Goal: Information Seeking & Learning: Learn about a topic

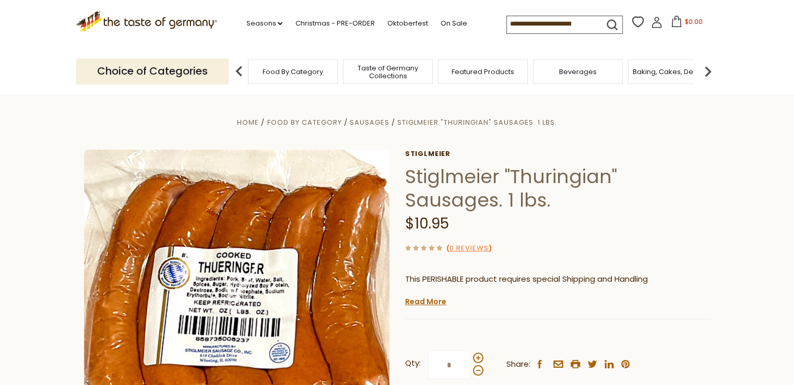
click at [523, 21] on input at bounding box center [551, 23] width 88 height 15
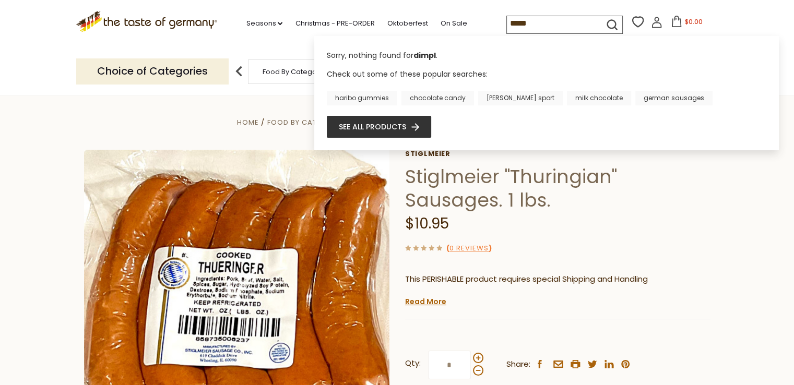
drag, startPoint x: 542, startPoint y: 22, endPoint x: 405, endPoint y: 11, distance: 137.8
click at [405, 11] on div ".st0{fill:#EDD300;} .st1{fill:#D33E21;} .st0{fill:#EDD300;} .st1{fill:#D33E21;}…" at bounding box center [397, 24] width 642 height 48
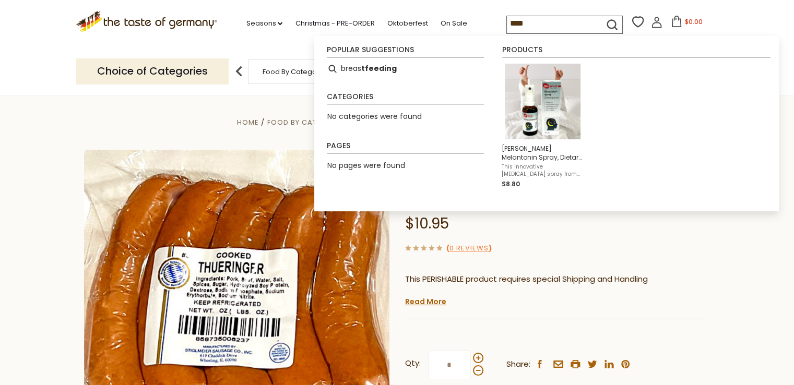
type input "*****"
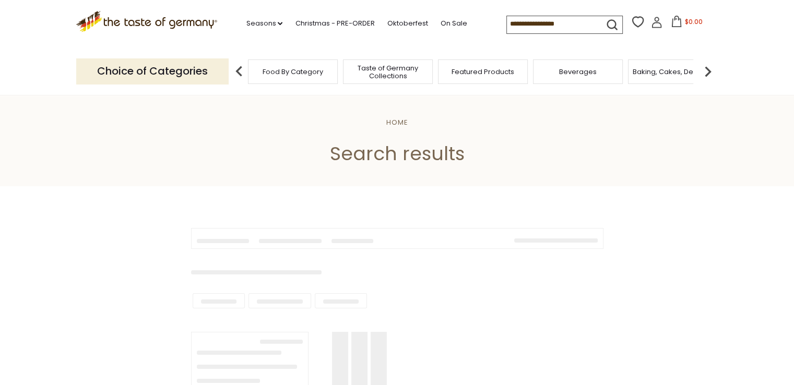
type input "*****"
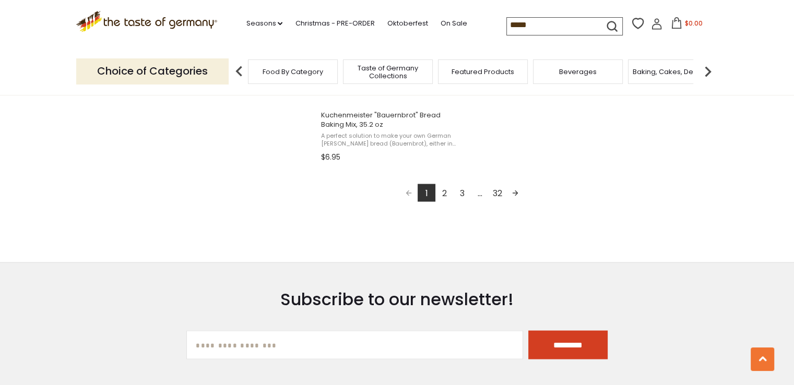
click at [445, 191] on link "2" at bounding box center [444, 193] width 18 height 18
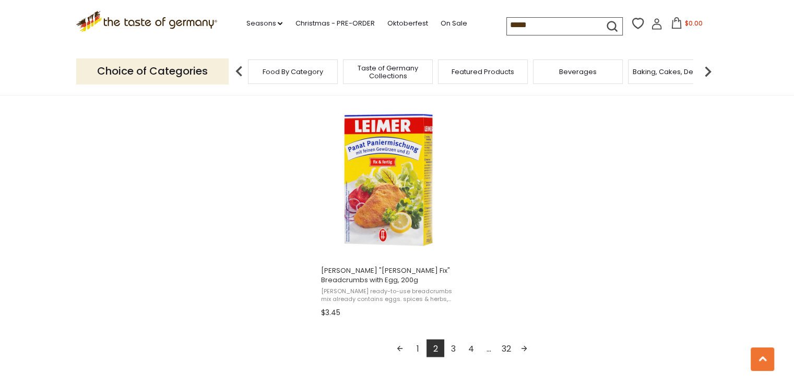
click at [453, 345] on link "3" at bounding box center [453, 348] width 18 height 18
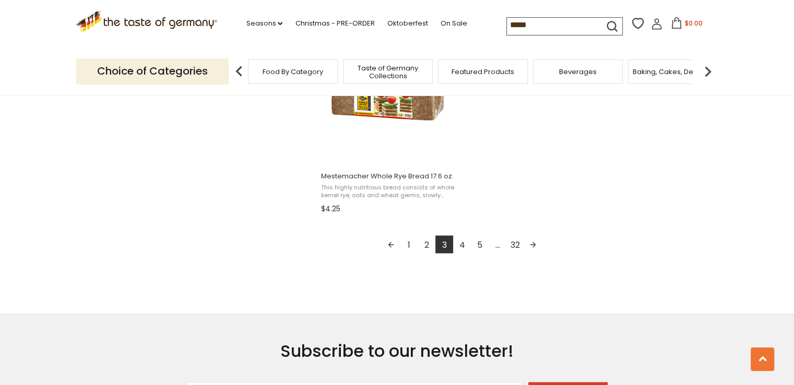
click at [463, 243] on link "4" at bounding box center [462, 244] width 18 height 18
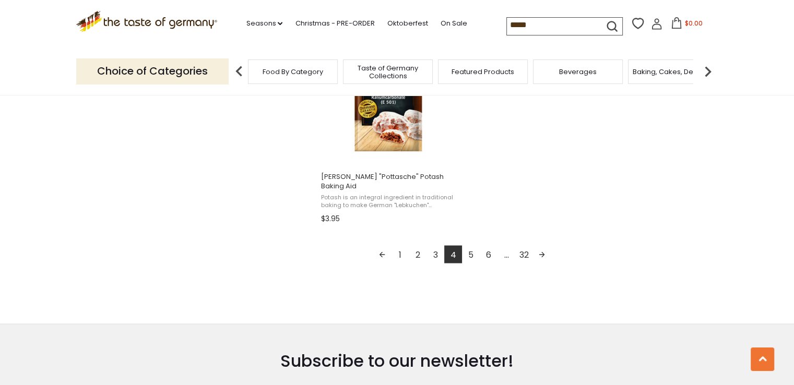
scroll to position [1879, 0]
click at [472, 245] on link "5" at bounding box center [471, 254] width 18 height 18
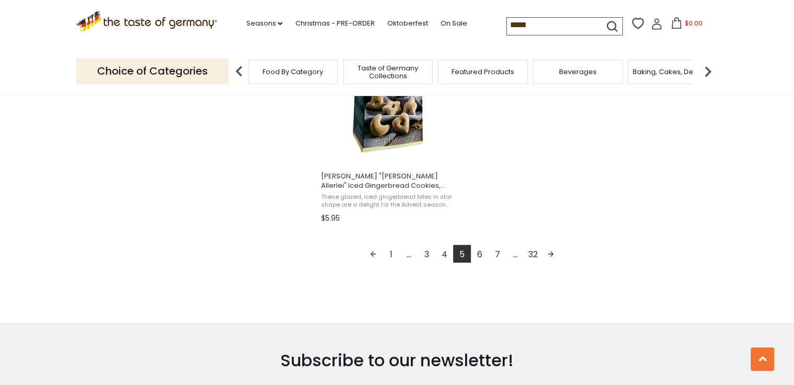
scroll to position [1879, 0]
click at [479, 255] on link "6" at bounding box center [480, 253] width 18 height 18
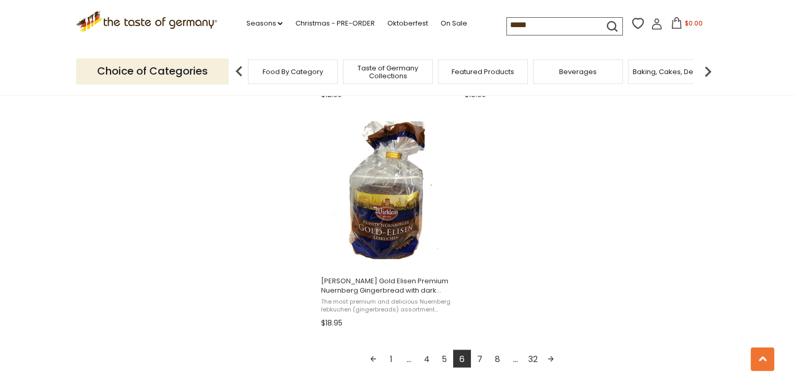
scroll to position [1774, 0]
click at [481, 353] on link "7" at bounding box center [480, 358] width 18 height 18
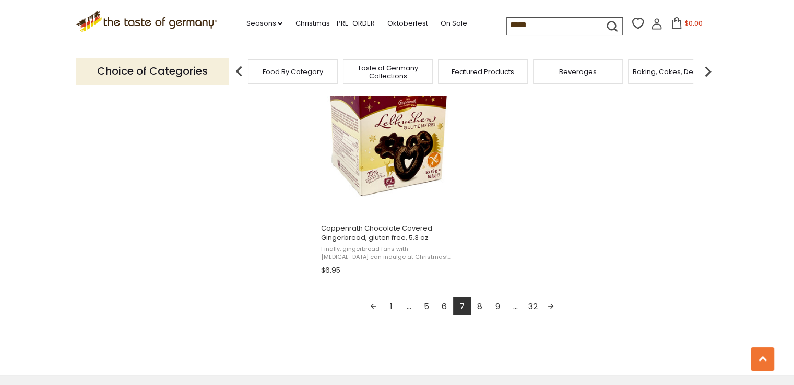
scroll to position [1827, 0]
click at [484, 302] on link "8" at bounding box center [480, 306] width 18 height 18
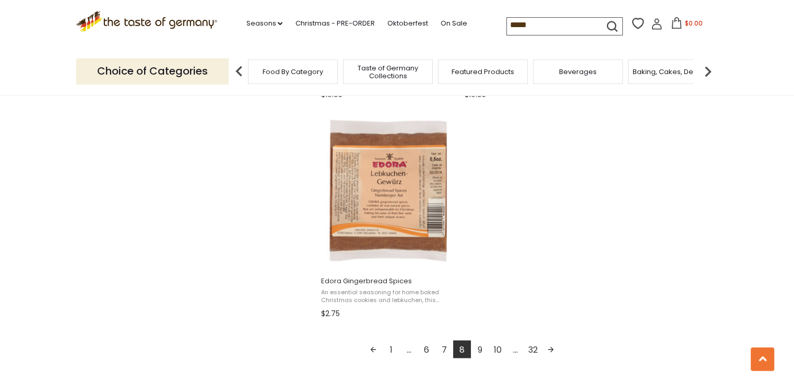
scroll to position [1774, 0]
click at [479, 345] on link "9" at bounding box center [480, 349] width 18 height 18
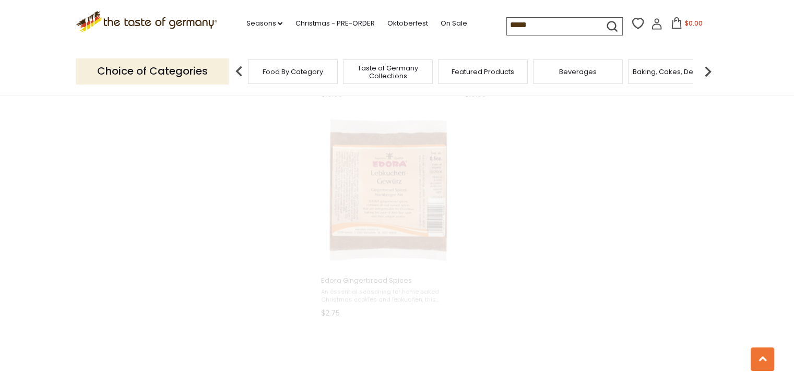
scroll to position [1227, 0]
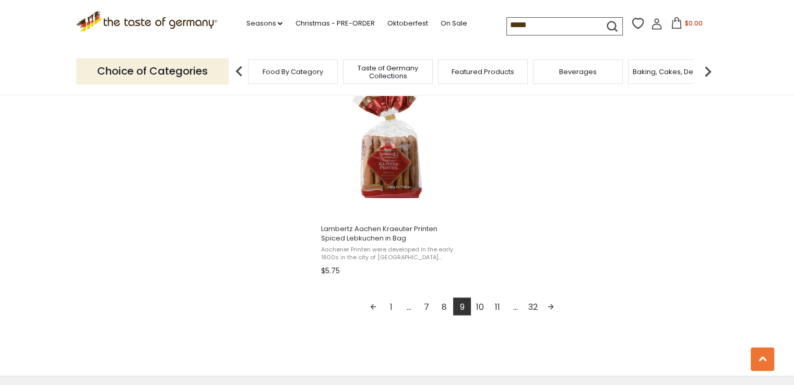
scroll to position [1827, 0]
click at [481, 305] on link "10" at bounding box center [480, 306] width 18 height 18
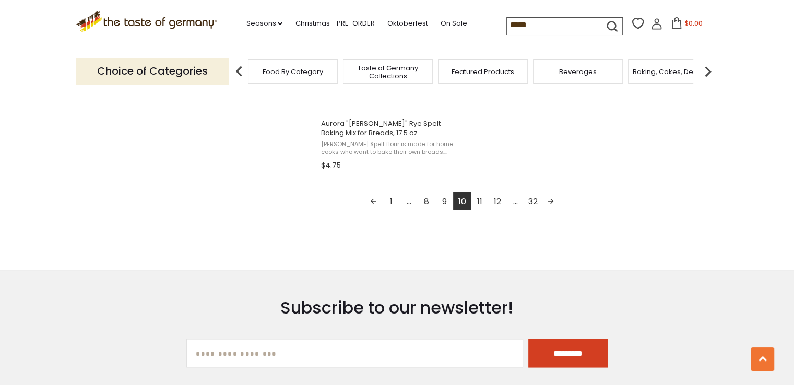
click at [483, 193] on link "11" at bounding box center [480, 201] width 18 height 18
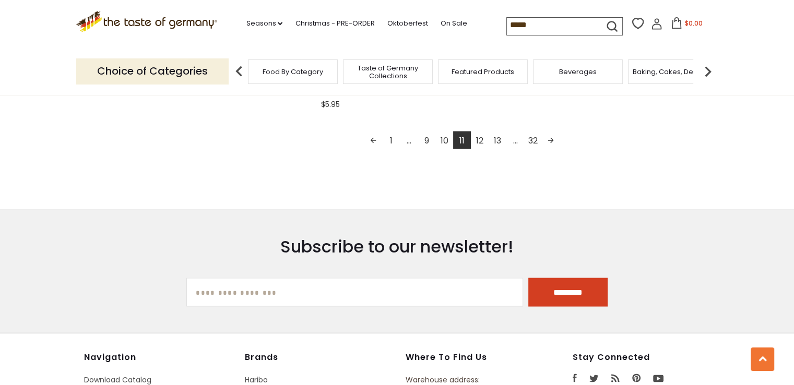
click at [478, 136] on link "12" at bounding box center [480, 140] width 18 height 18
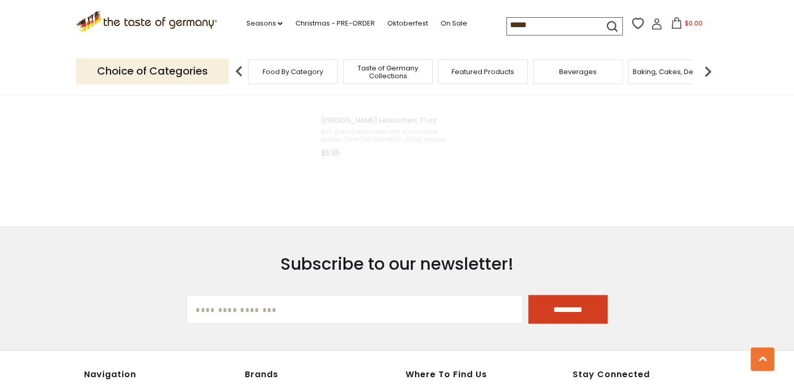
scroll to position [1648, 0]
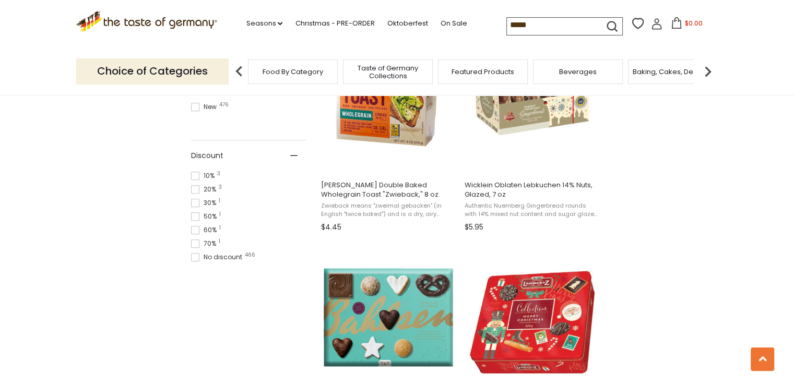
scroll to position [731, 0]
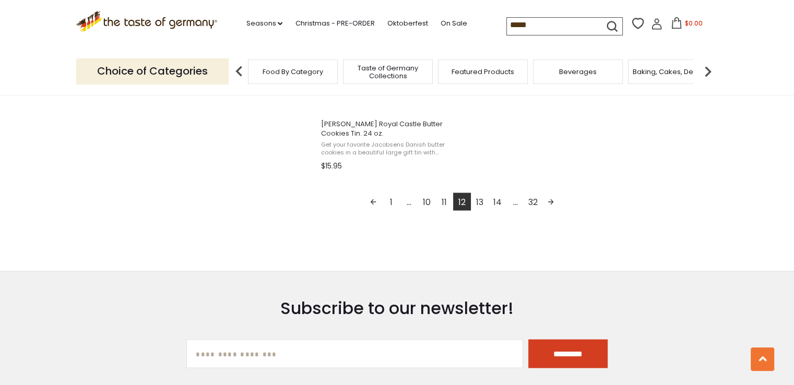
click at [479, 203] on link "13" at bounding box center [480, 202] width 18 height 18
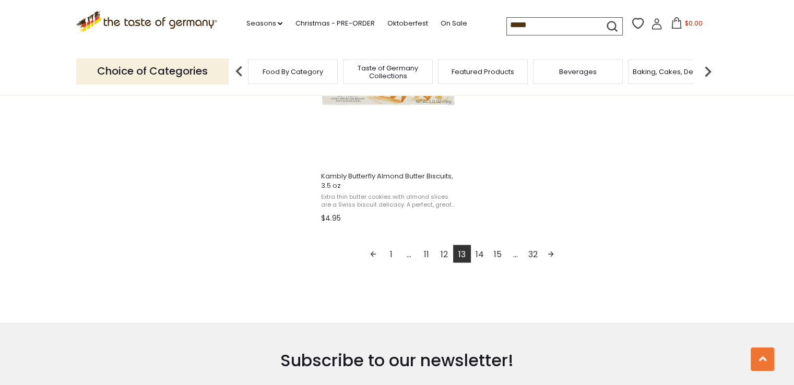
click at [481, 251] on link "14" at bounding box center [480, 254] width 18 height 18
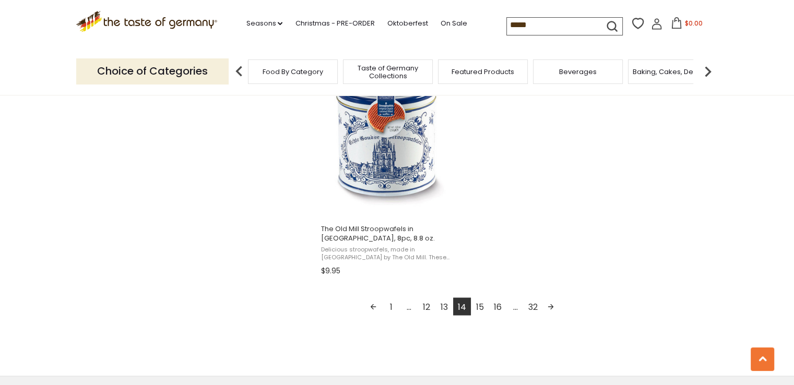
scroll to position [1827, 0]
click at [480, 301] on link "15" at bounding box center [480, 306] width 18 height 18
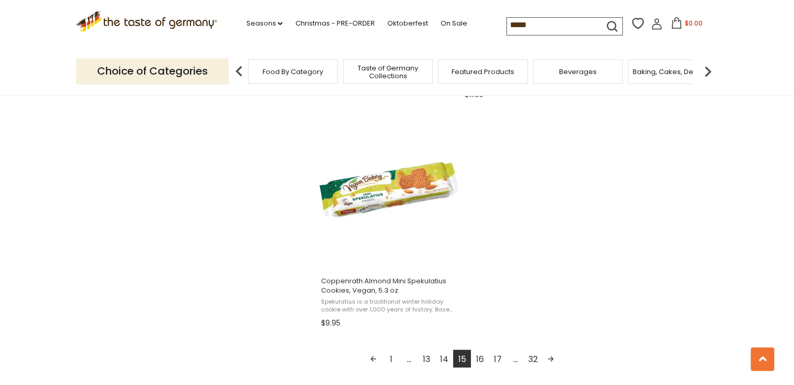
scroll to position [1774, 0]
click at [480, 353] on link "16" at bounding box center [480, 358] width 18 height 18
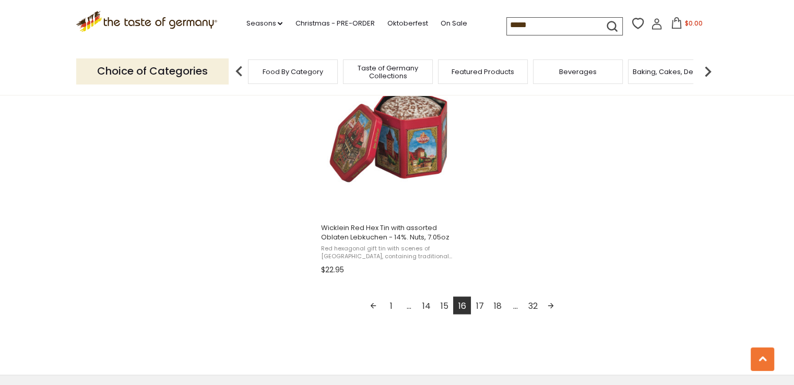
click at [478, 299] on link "17" at bounding box center [480, 306] width 18 height 18
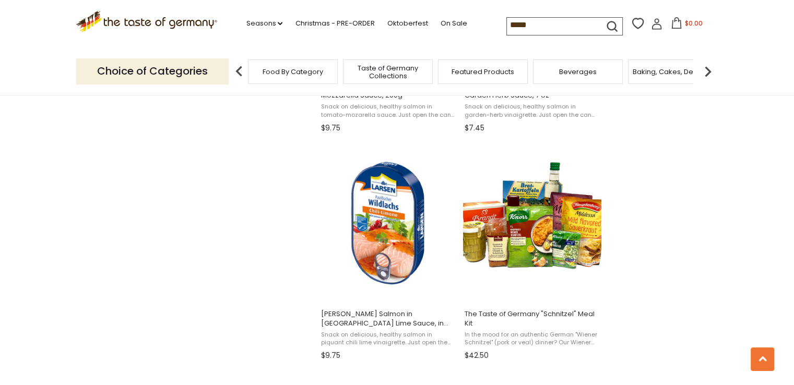
scroll to position [1513, 0]
